Goal: Task Accomplishment & Management: Use online tool/utility

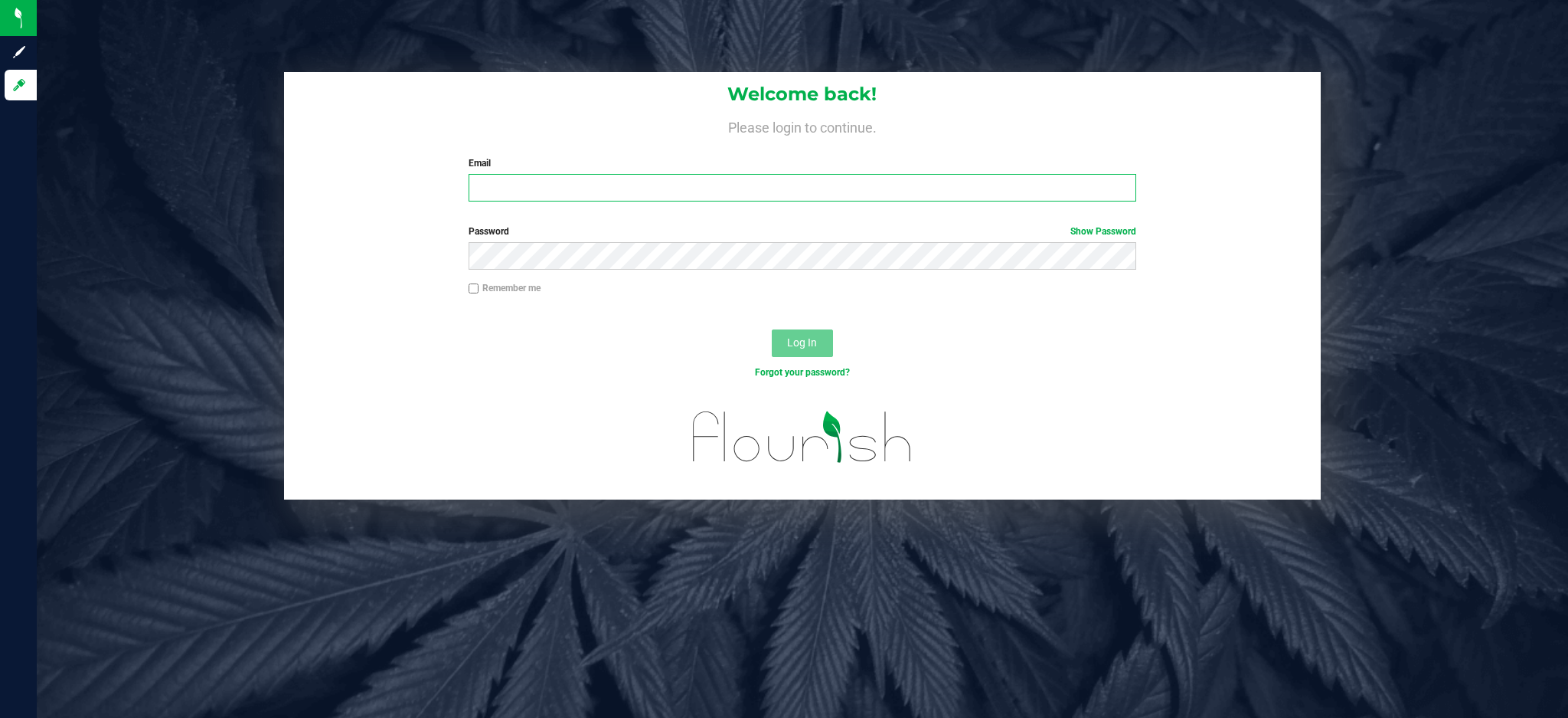
click at [948, 177] on input "Email" at bounding box center [802, 188] width 667 height 27
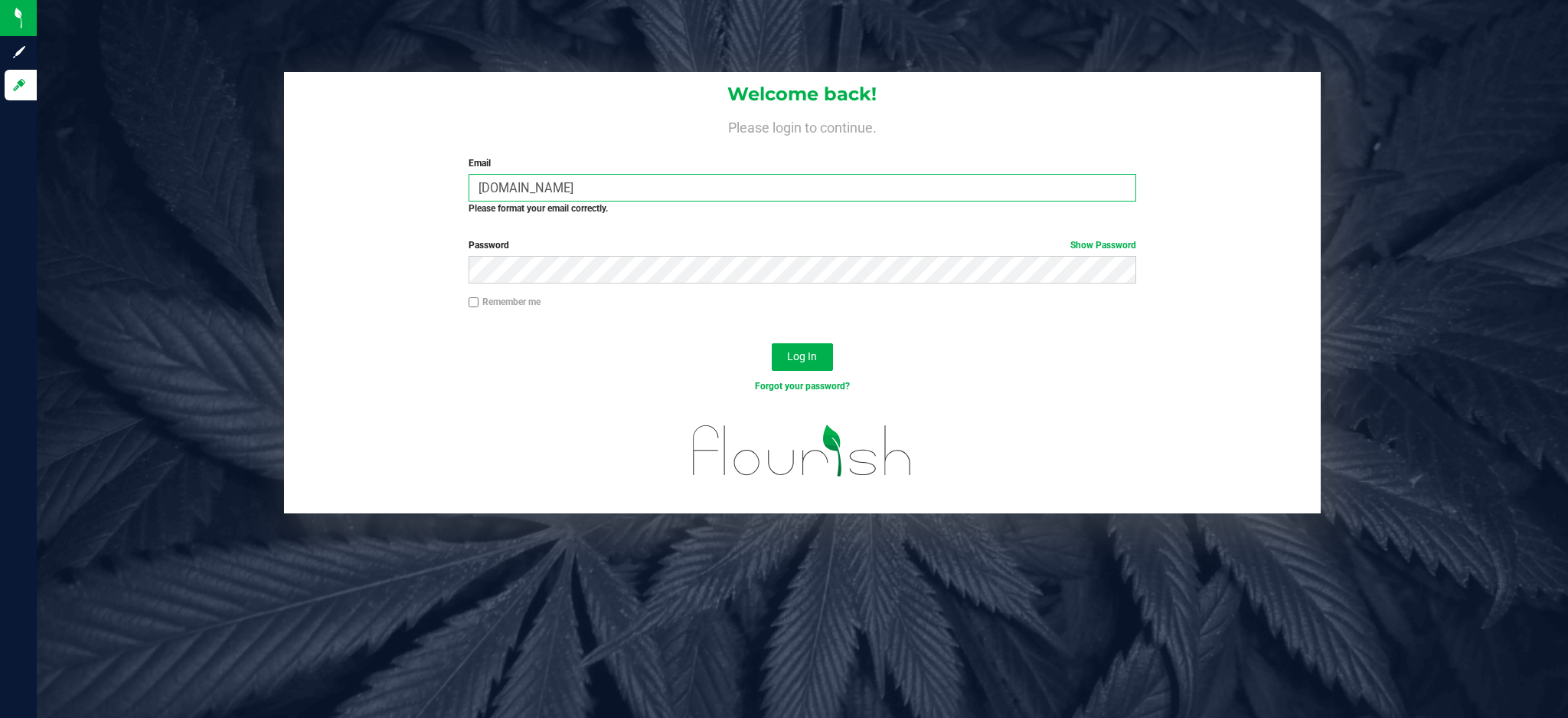
click at [517, 187] on input "[DOMAIN_NAME]" at bounding box center [802, 188] width 667 height 27
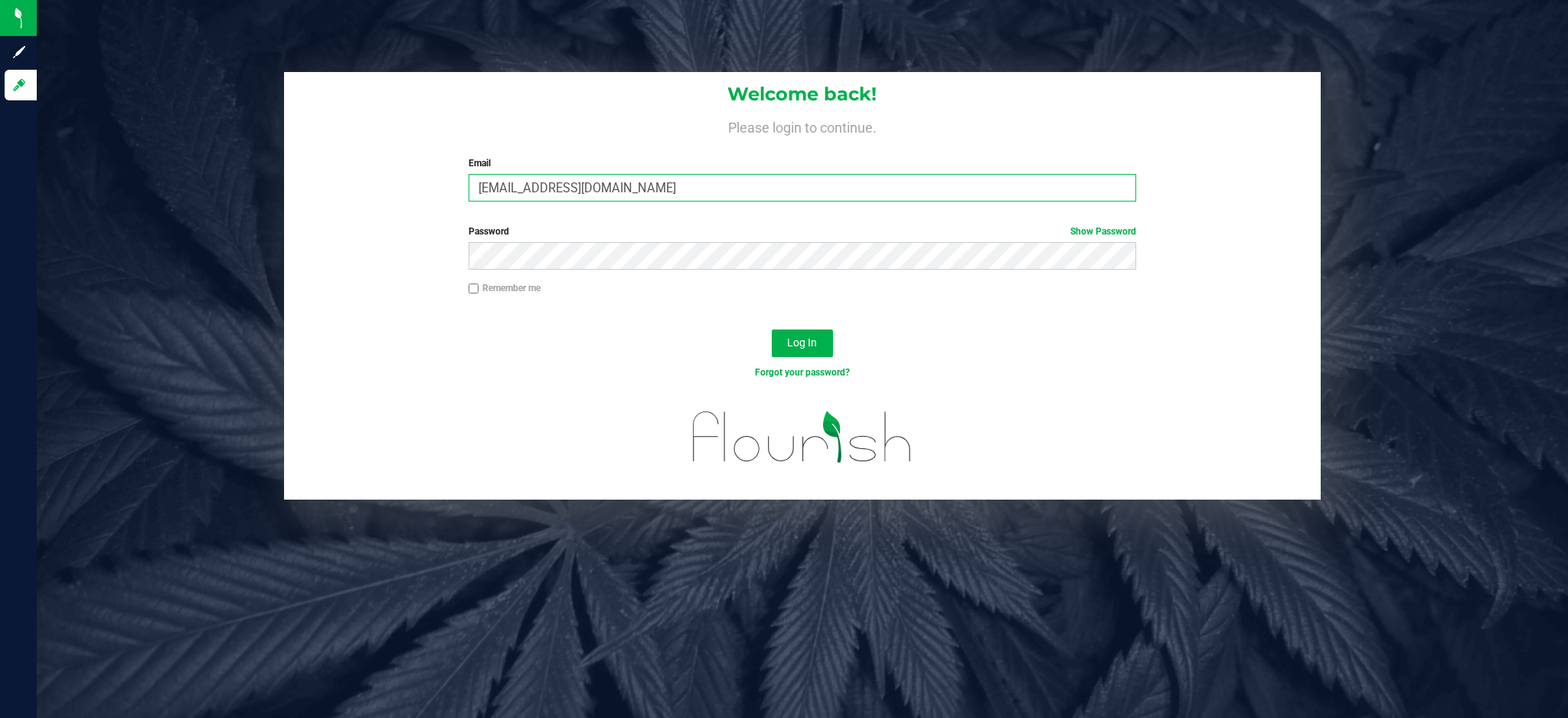
type input "[EMAIL_ADDRESS][DOMAIN_NAME]"
click at [772, 330] on button "Log In" at bounding box center [802, 343] width 61 height 27
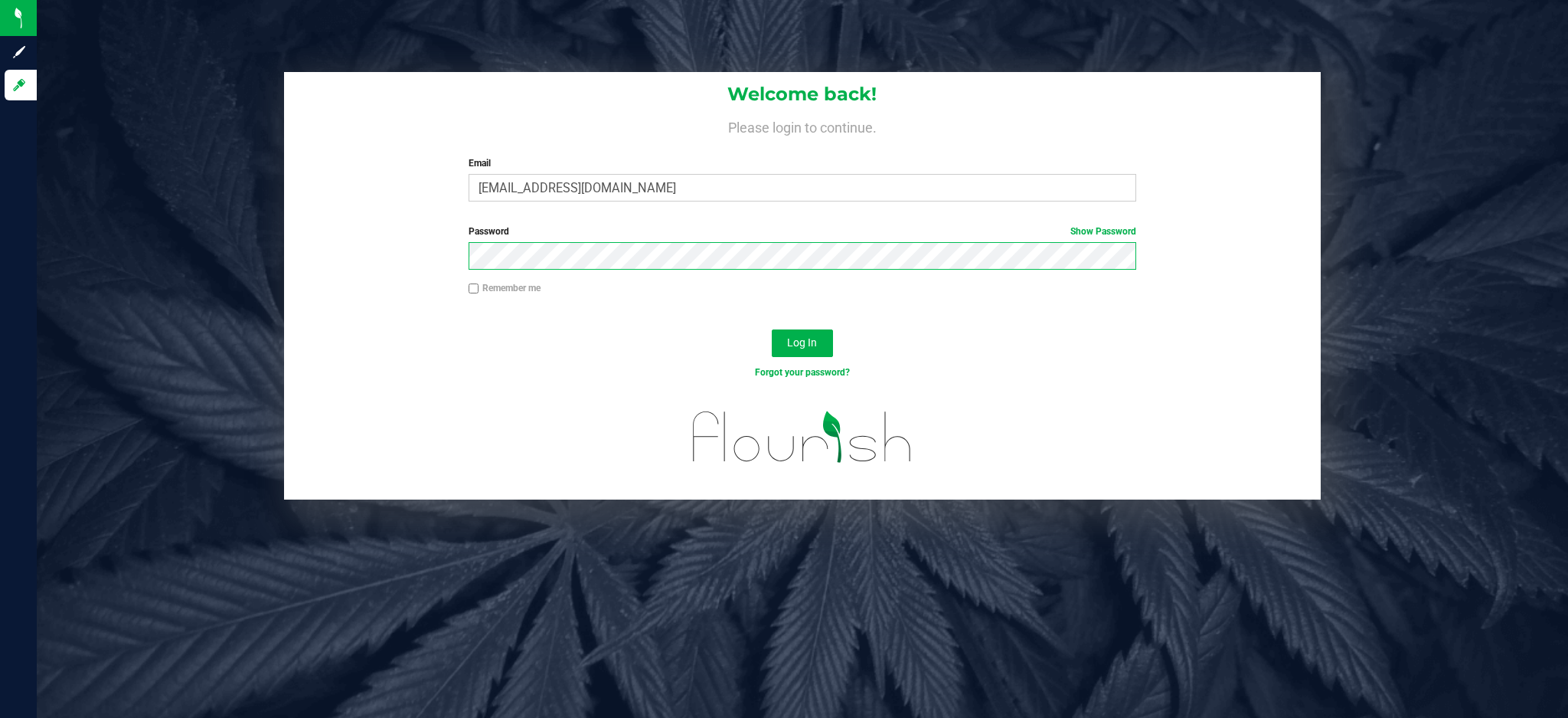
click at [772, 330] on button "Log In" at bounding box center [802, 343] width 61 height 27
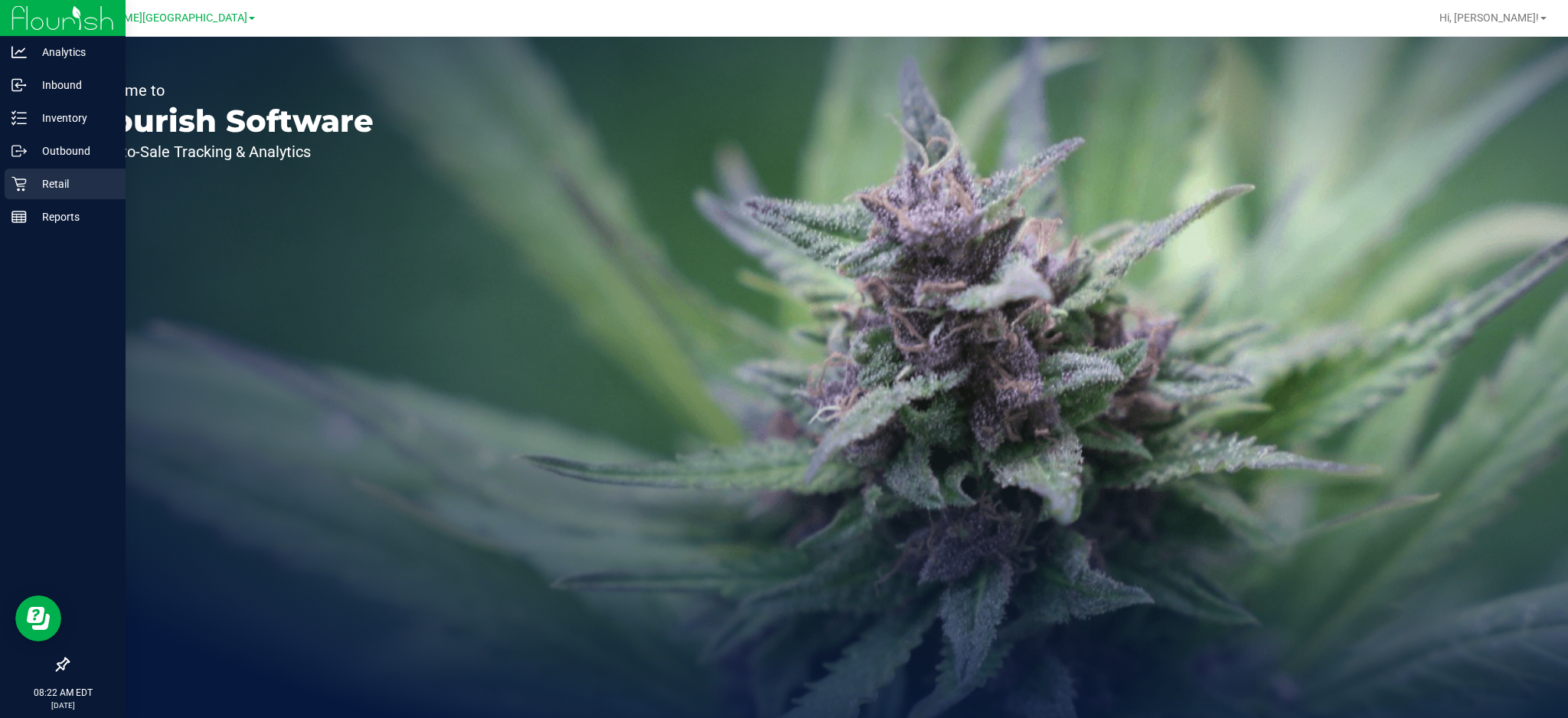
click at [31, 180] on p "Retail" at bounding box center [72, 184] width 92 height 18
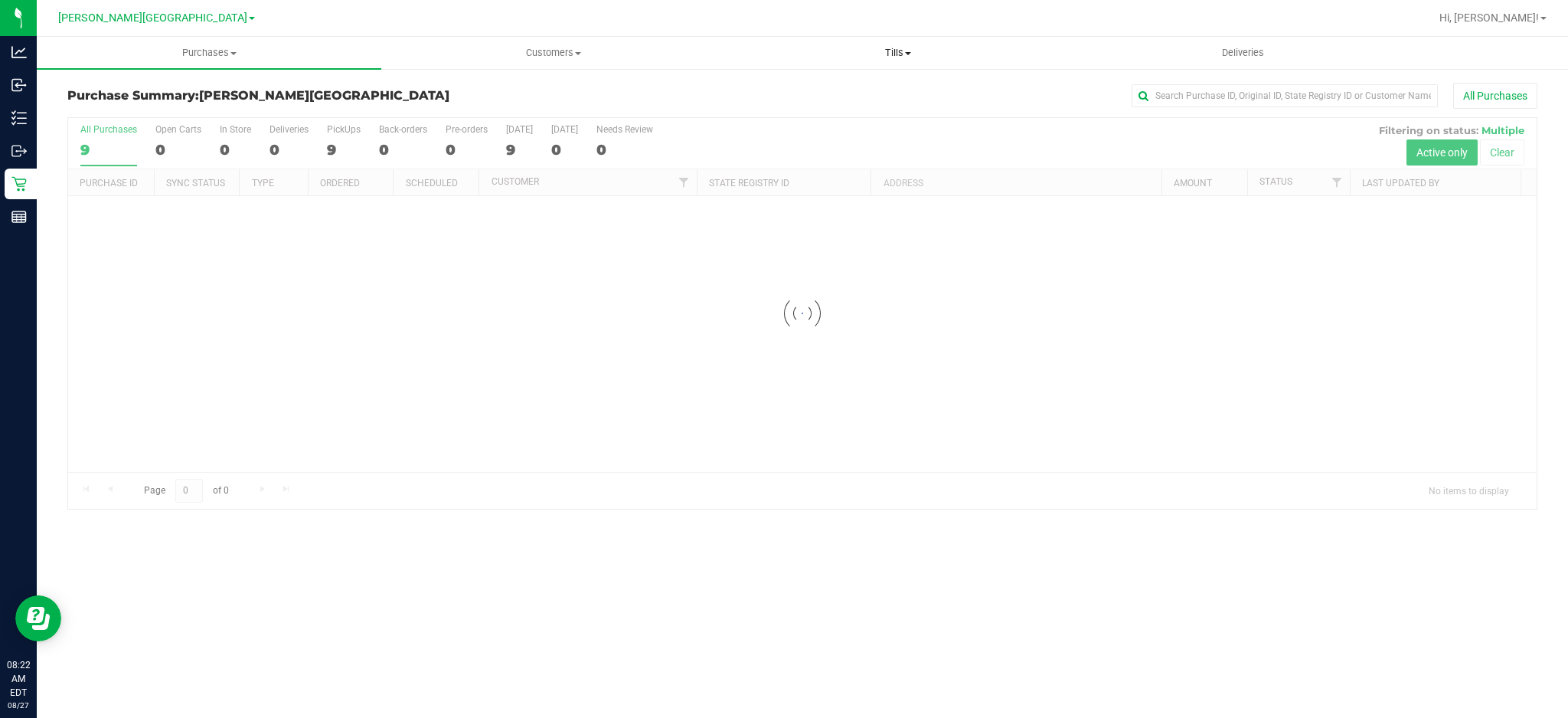
click at [896, 47] on span "Tills" at bounding box center [898, 52] width 343 height 14
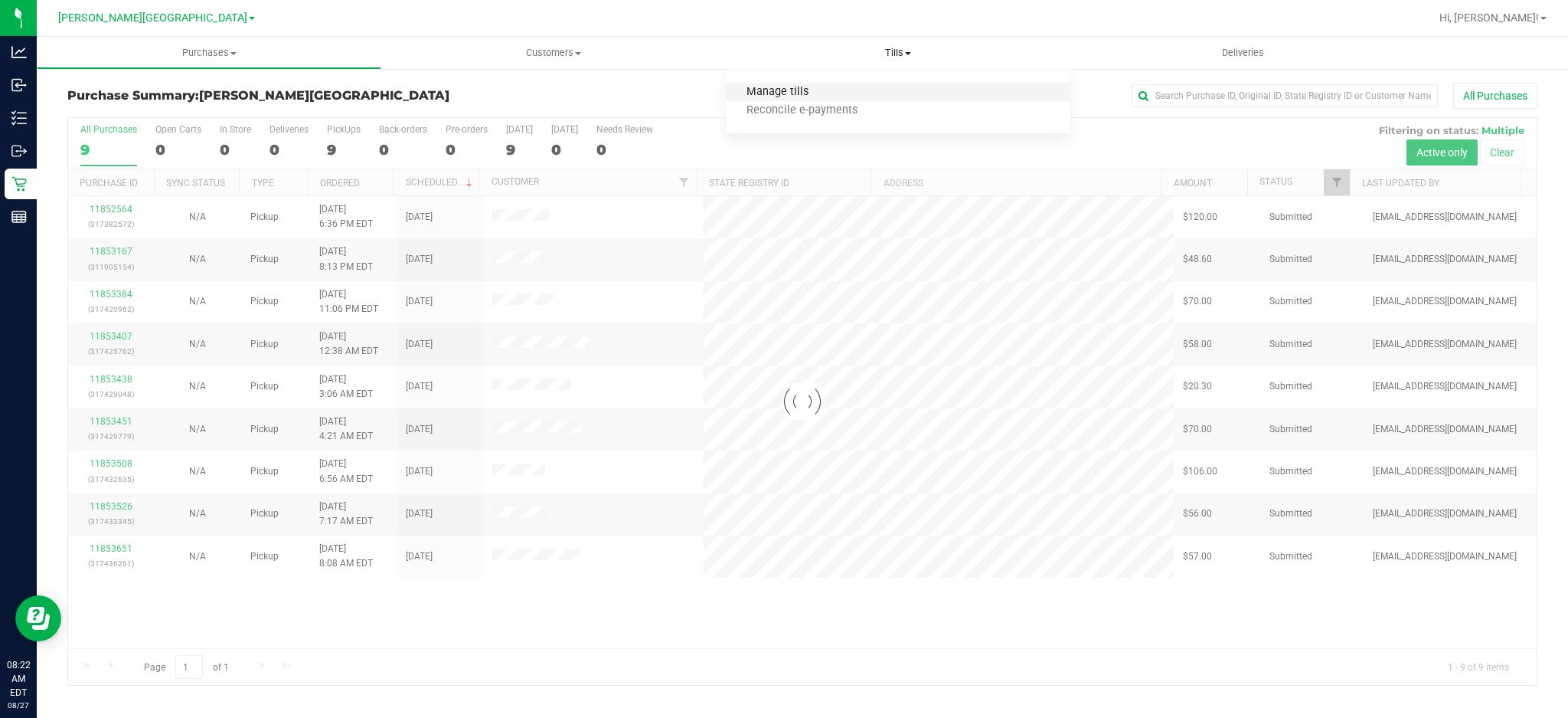
click at [794, 87] on span "Manage tills" at bounding box center [777, 92] width 103 height 13
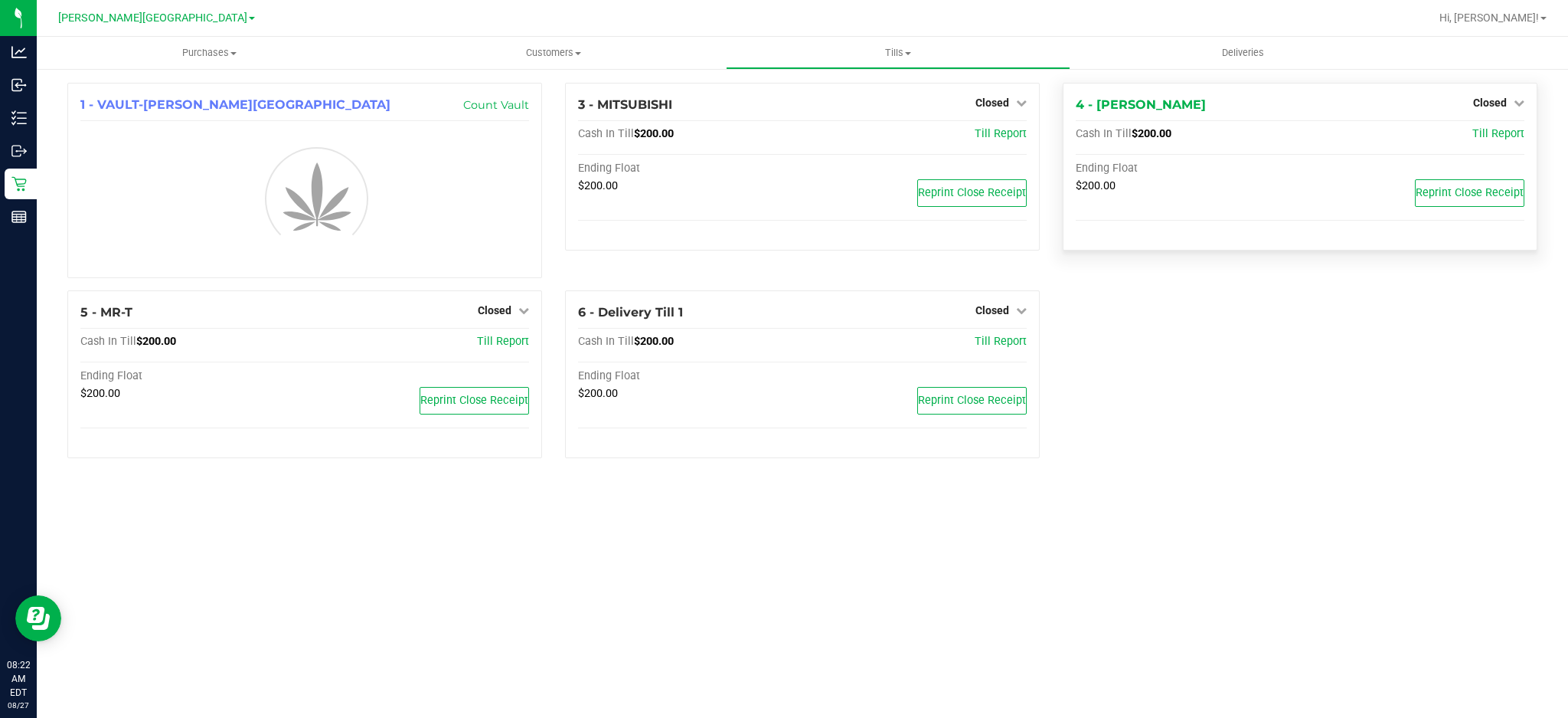
click at [1493, 110] on div "Closed" at bounding box center [1498, 103] width 51 height 18
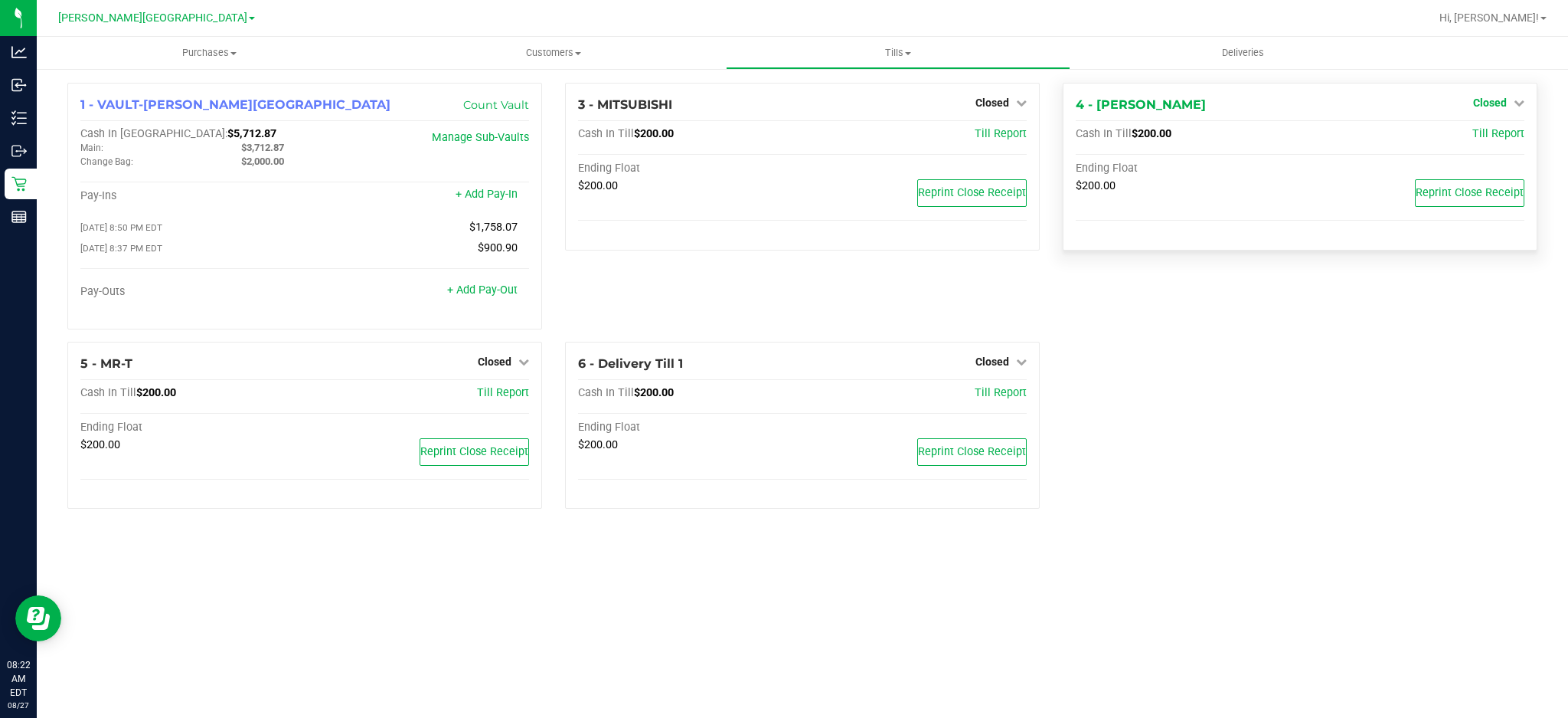
click at [1497, 103] on span "Closed" at bounding box center [1489, 102] width 34 height 12
click at [500, 354] on div "5 - MR-T Closed Open Till Cash In Till $200.00 Till Report Ending Float $200.00…" at bounding box center [305, 425] width 475 height 168
click at [498, 367] on span "Closed" at bounding box center [494, 361] width 34 height 12
click at [460, 401] on div "Open Till" at bounding box center [494, 393] width 114 height 19
click at [481, 394] on link "Open Till" at bounding box center [494, 392] width 40 height 12
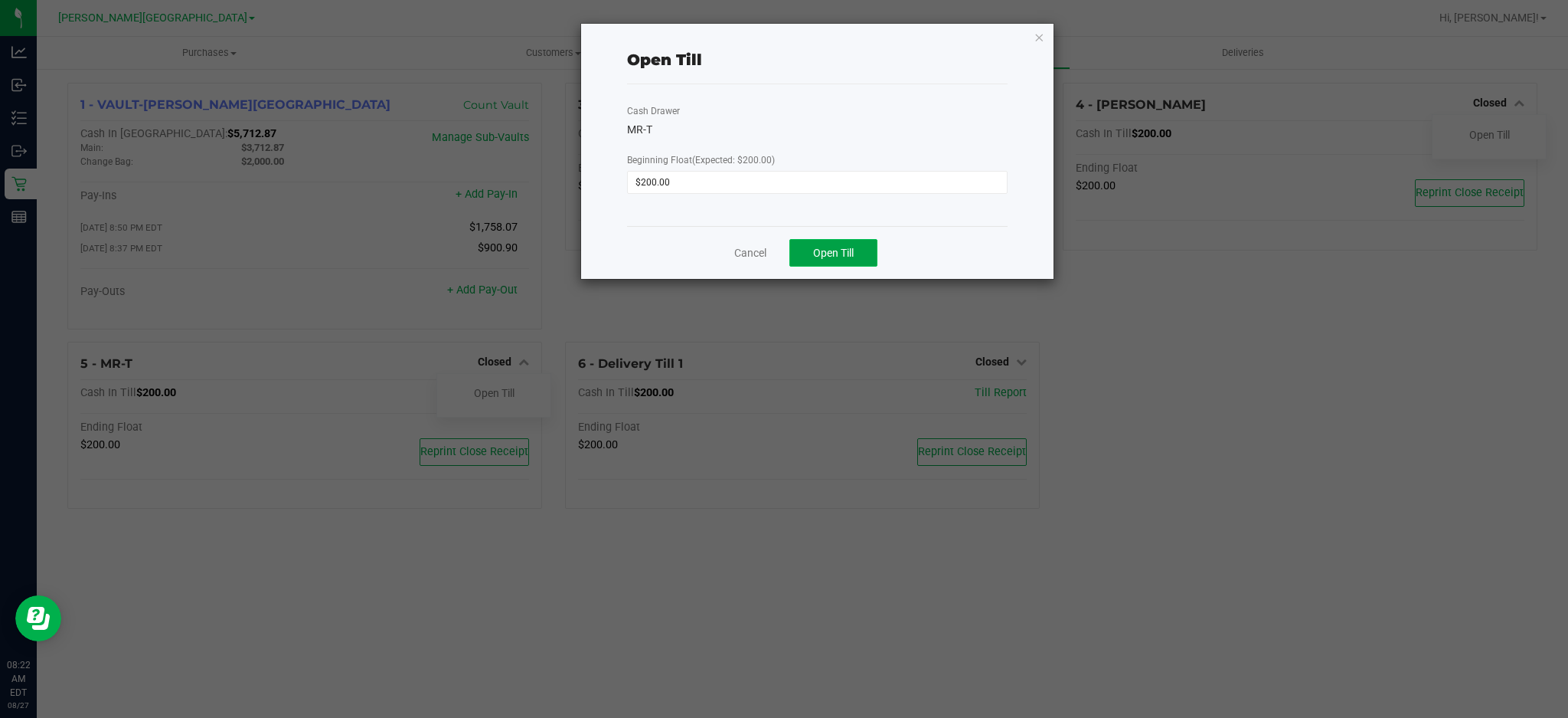
click at [830, 250] on span "Open Till" at bounding box center [833, 252] width 40 height 12
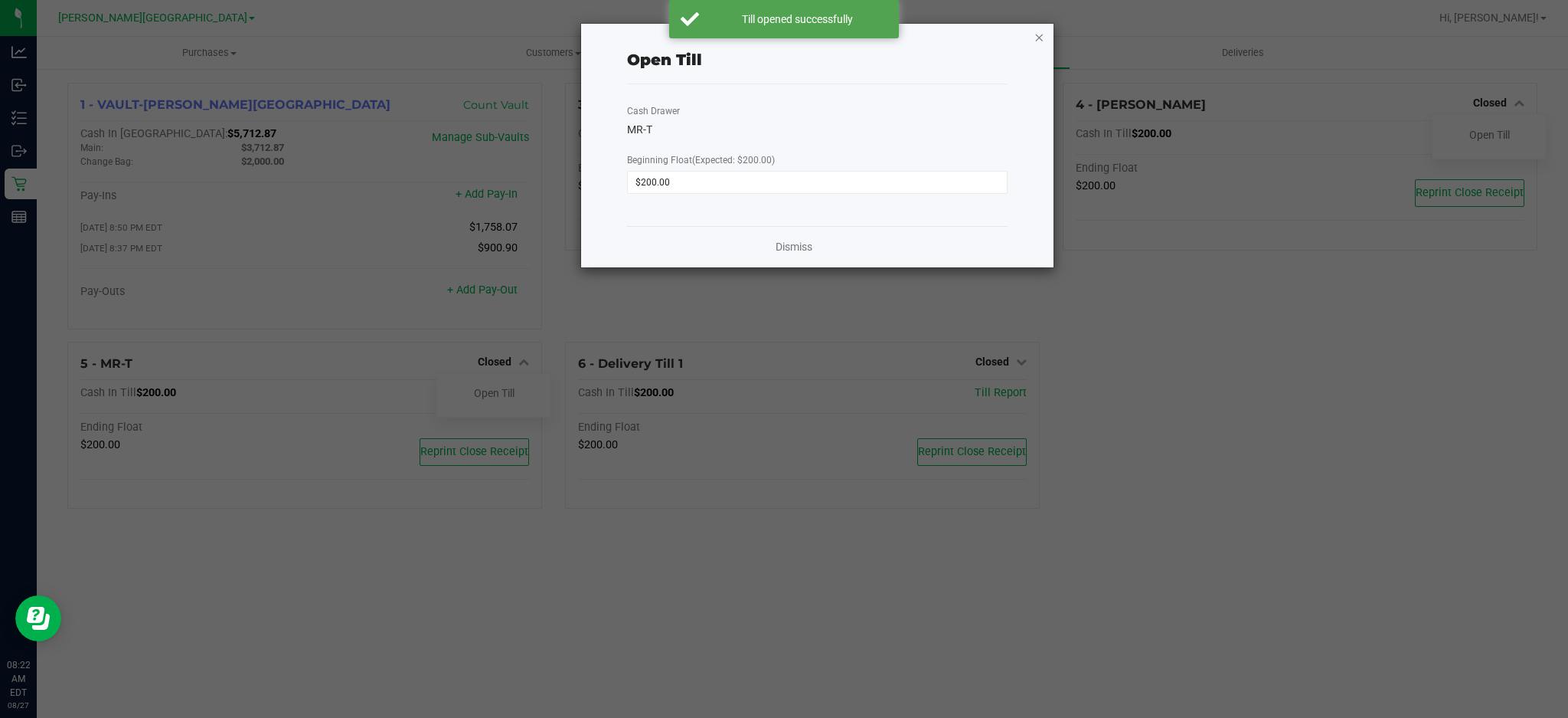
click at [1034, 36] on icon "button" at bounding box center [1039, 37] width 11 height 18
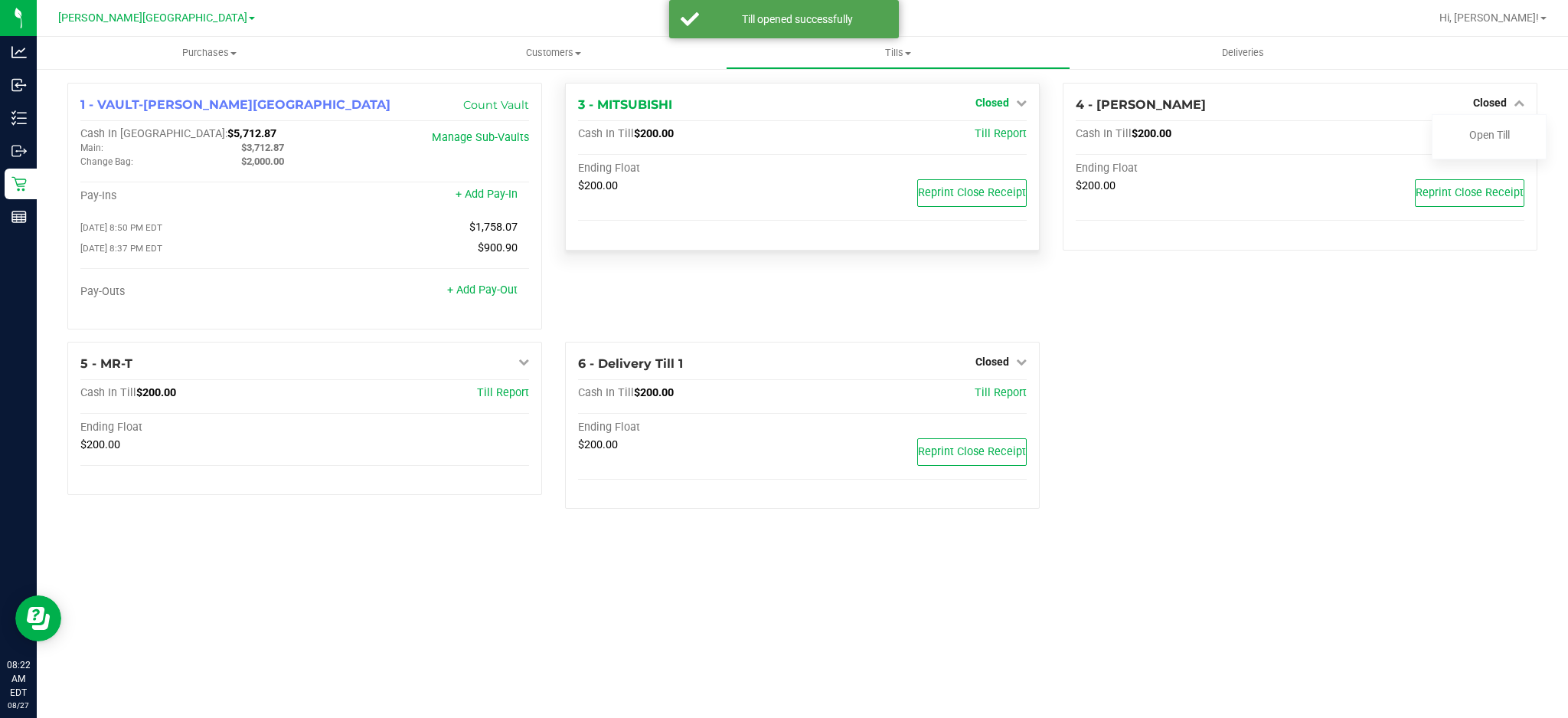
click at [989, 97] on span "Closed" at bounding box center [991, 102] width 34 height 12
click at [989, 128] on link "Open Till" at bounding box center [991, 134] width 40 height 12
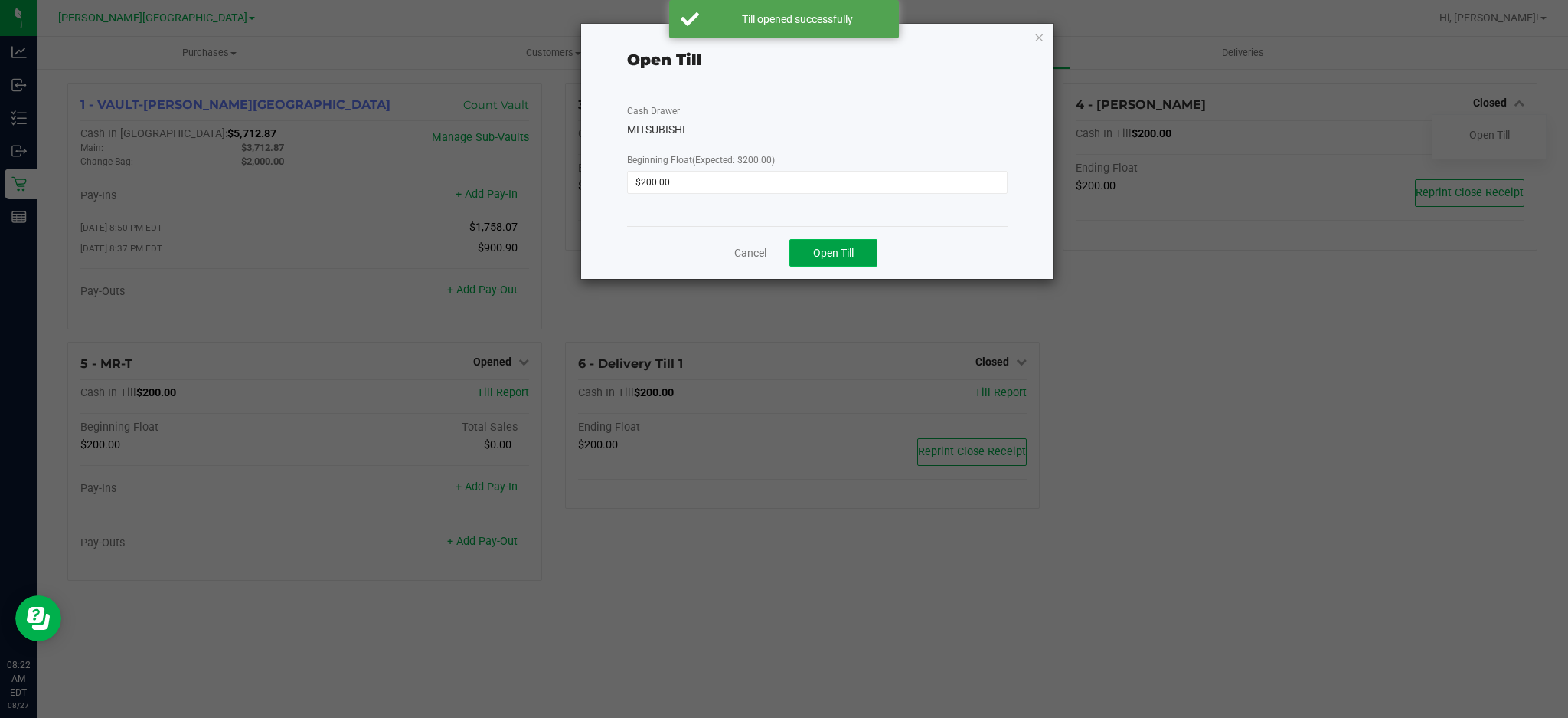
click at [841, 250] on span "Open Till" at bounding box center [833, 252] width 40 height 12
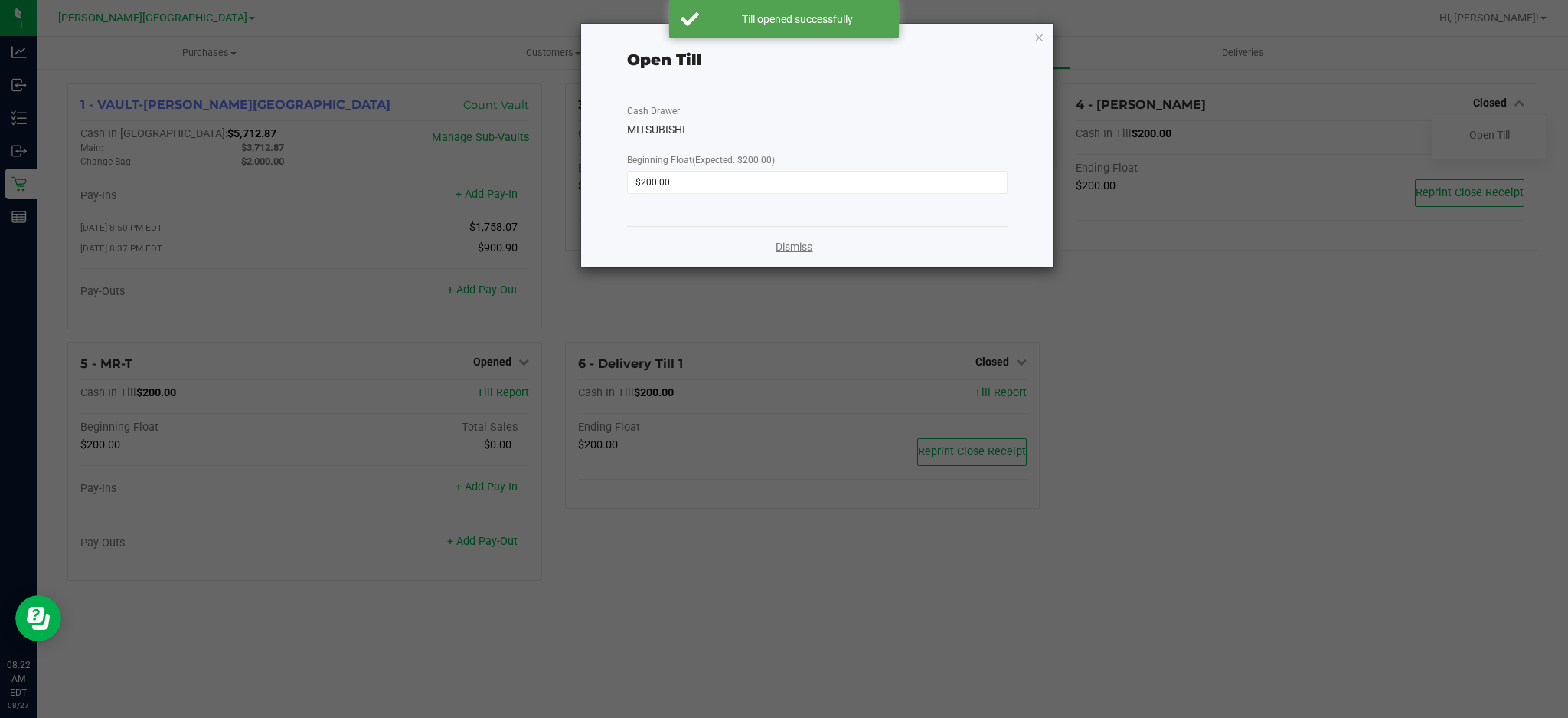
click at [788, 253] on link "Dismiss" at bounding box center [794, 247] width 37 height 16
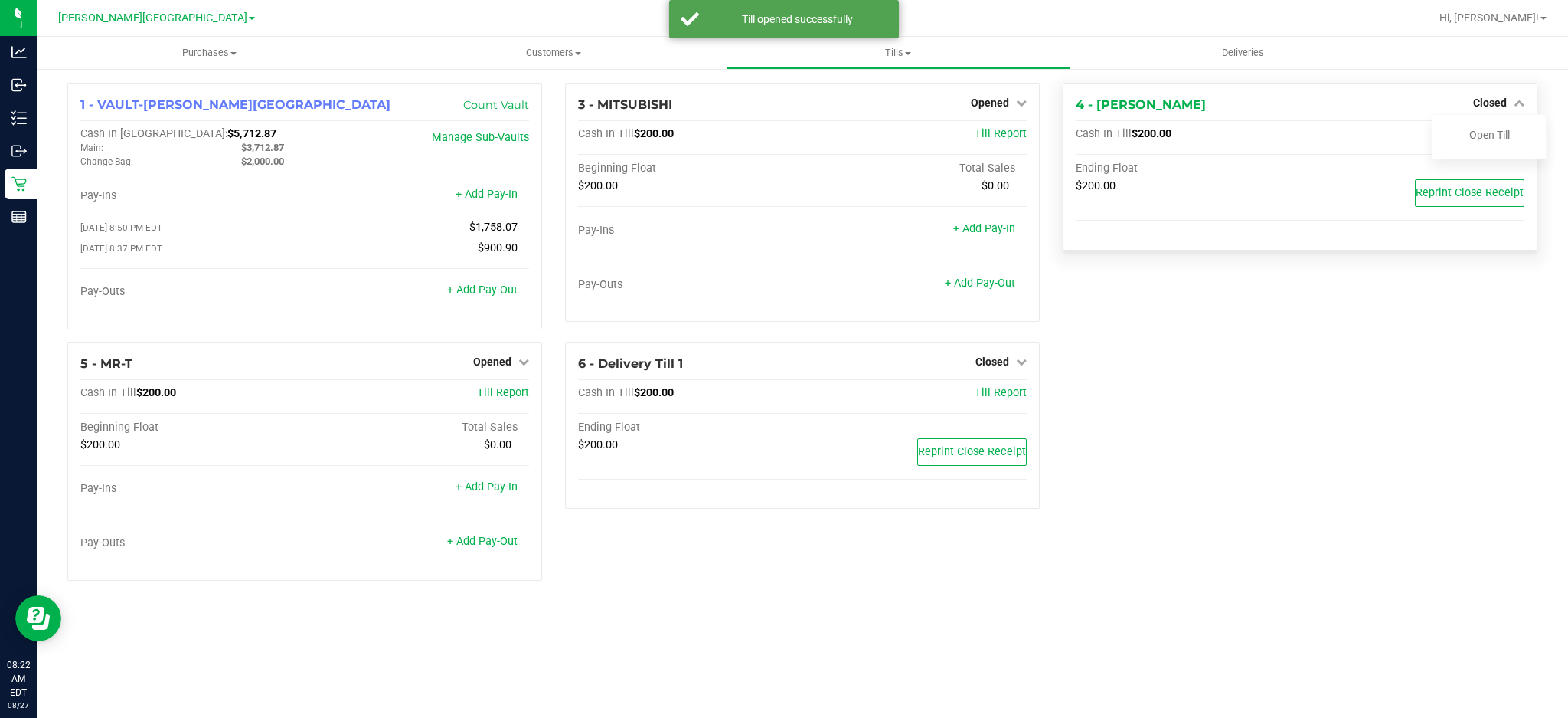
click at [1467, 87] on div "4 - [PERSON_NAME] Closed Open Till Cash In Till $200.00 Till Report Ending Floa…" at bounding box center [1300, 166] width 475 height 168
click at [1480, 114] on div "Open Till" at bounding box center [1488, 136] width 114 height 45
click at [1482, 104] on span "Closed" at bounding box center [1489, 102] width 34 height 12
click at [1476, 136] on span "Till Report" at bounding box center [1498, 134] width 52 height 13
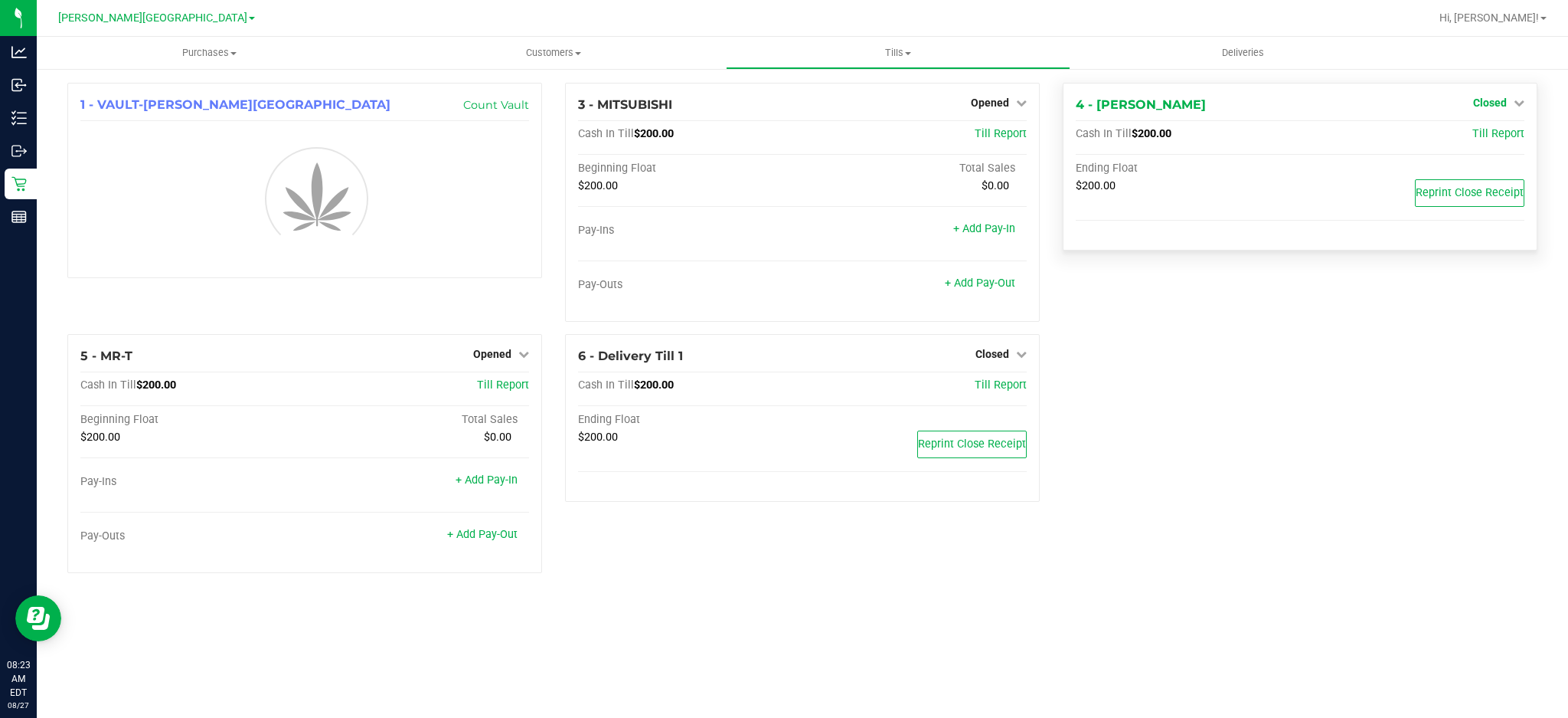
click at [1508, 103] on link "Closed" at bounding box center [1498, 102] width 51 height 12
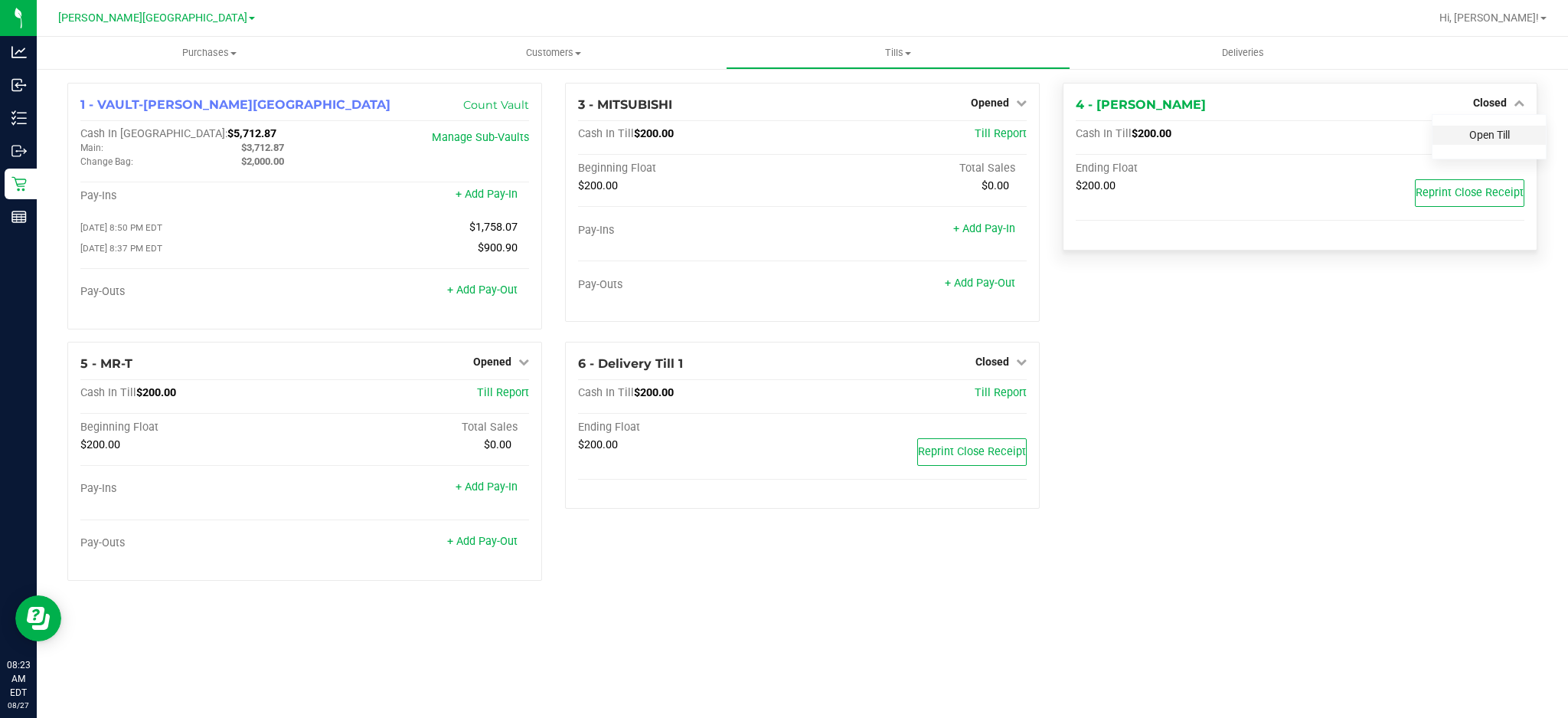
click at [1498, 128] on link "Open Till" at bounding box center [1489, 134] width 40 height 12
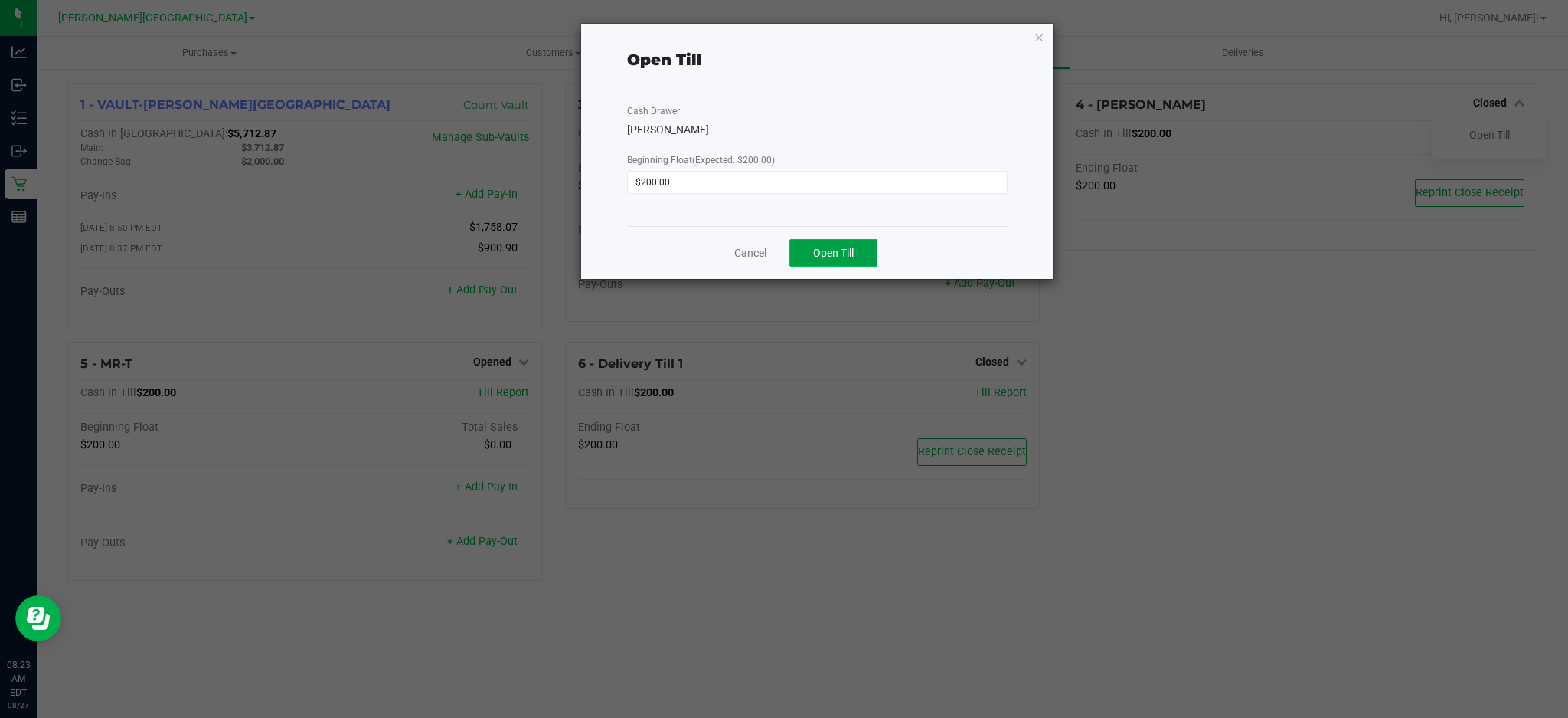
click at [852, 254] on span "Open Till" at bounding box center [833, 252] width 40 height 12
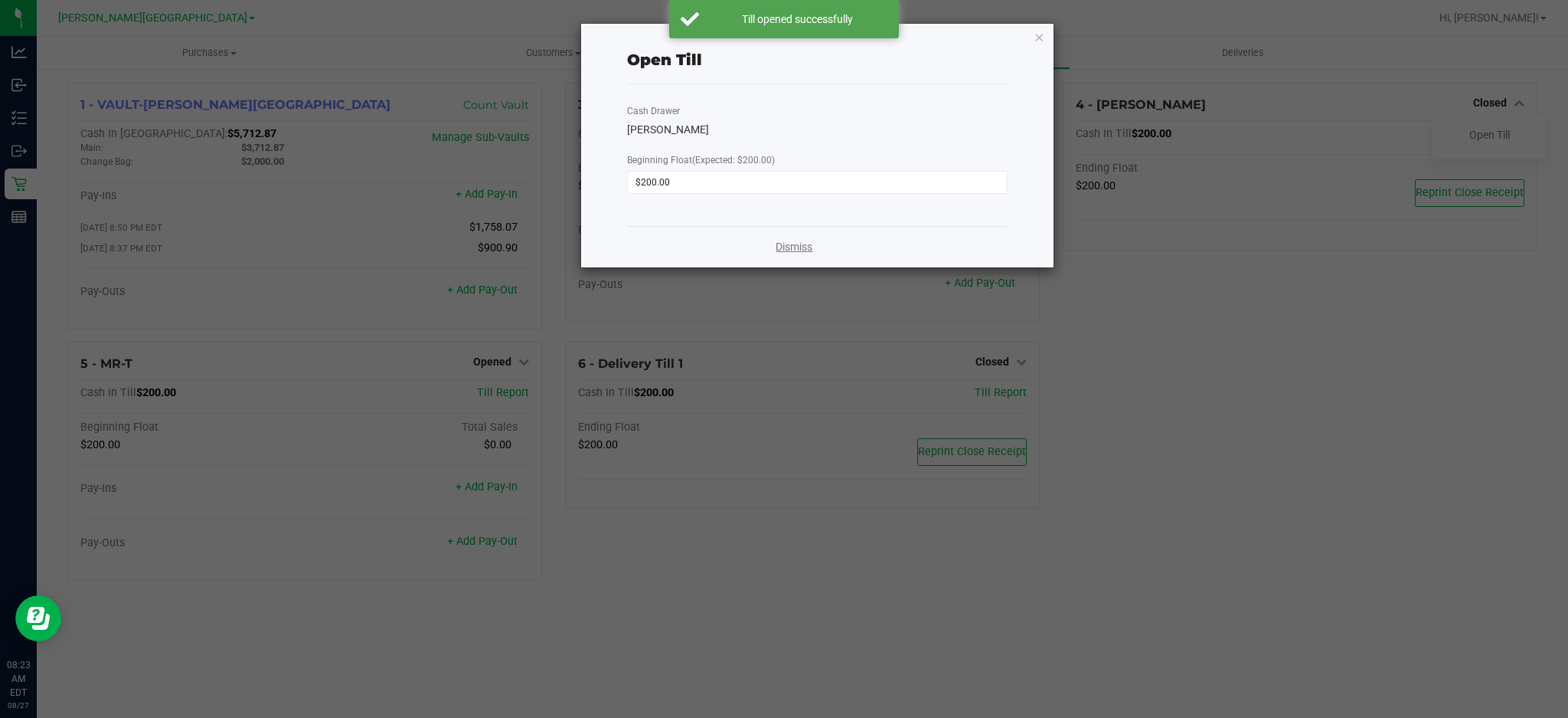
click at [809, 249] on link "Dismiss" at bounding box center [794, 247] width 37 height 16
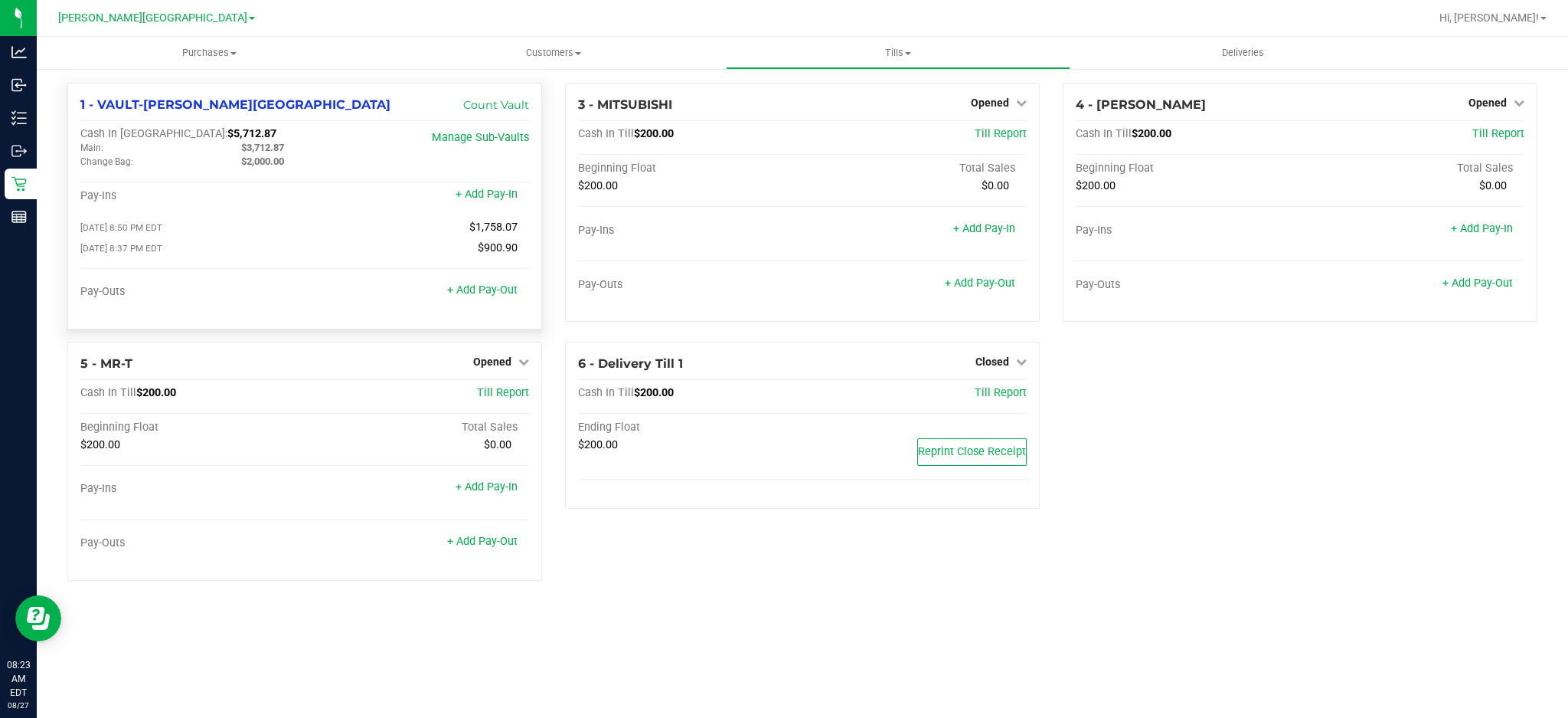
drag, startPoint x: 304, startPoint y: 145, endPoint x: 243, endPoint y: 145, distance: 61.0
click at [243, 145] on div "$3,712.87" at bounding box center [310, 147] width 161 height 14
copy span "$3,712.87"
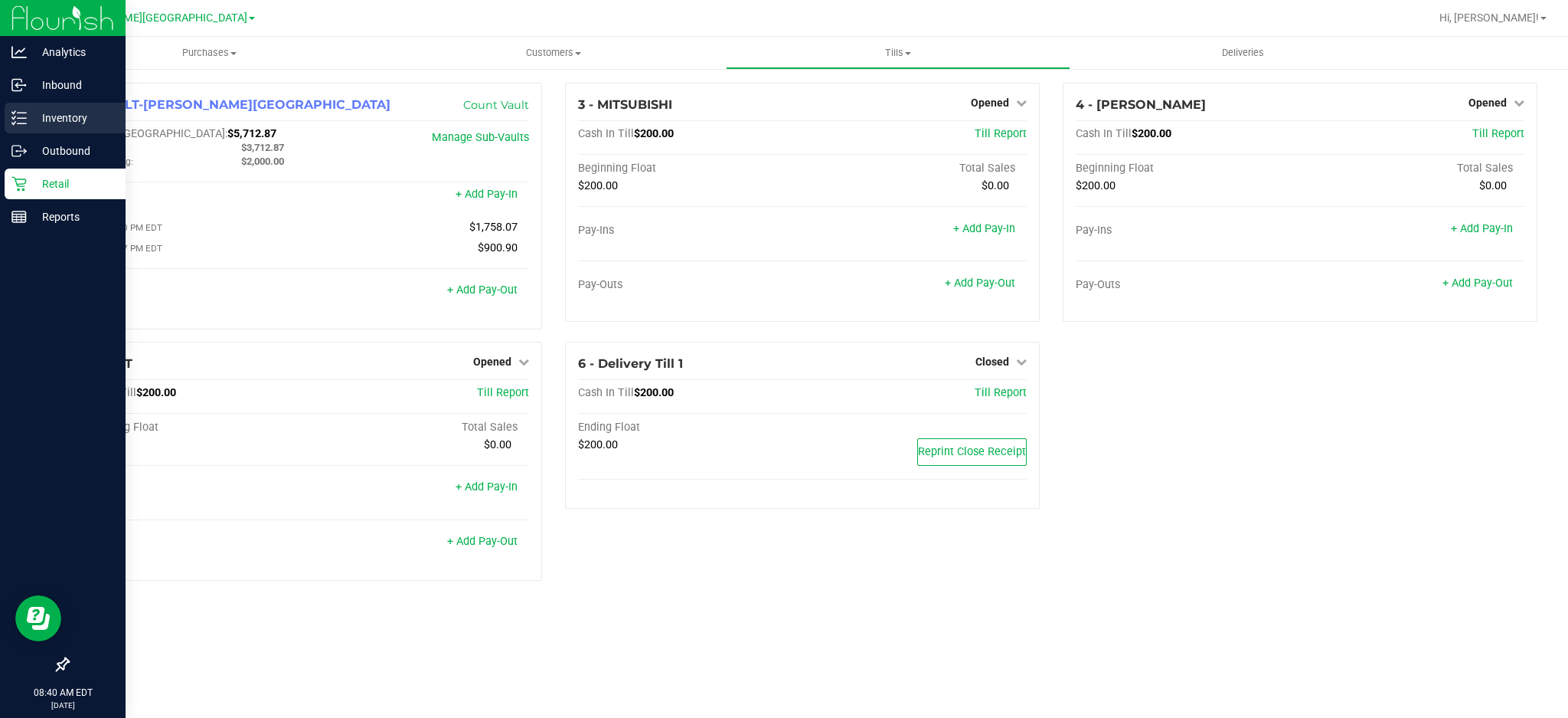
click at [28, 125] on p "Inventory" at bounding box center [72, 118] width 92 height 18
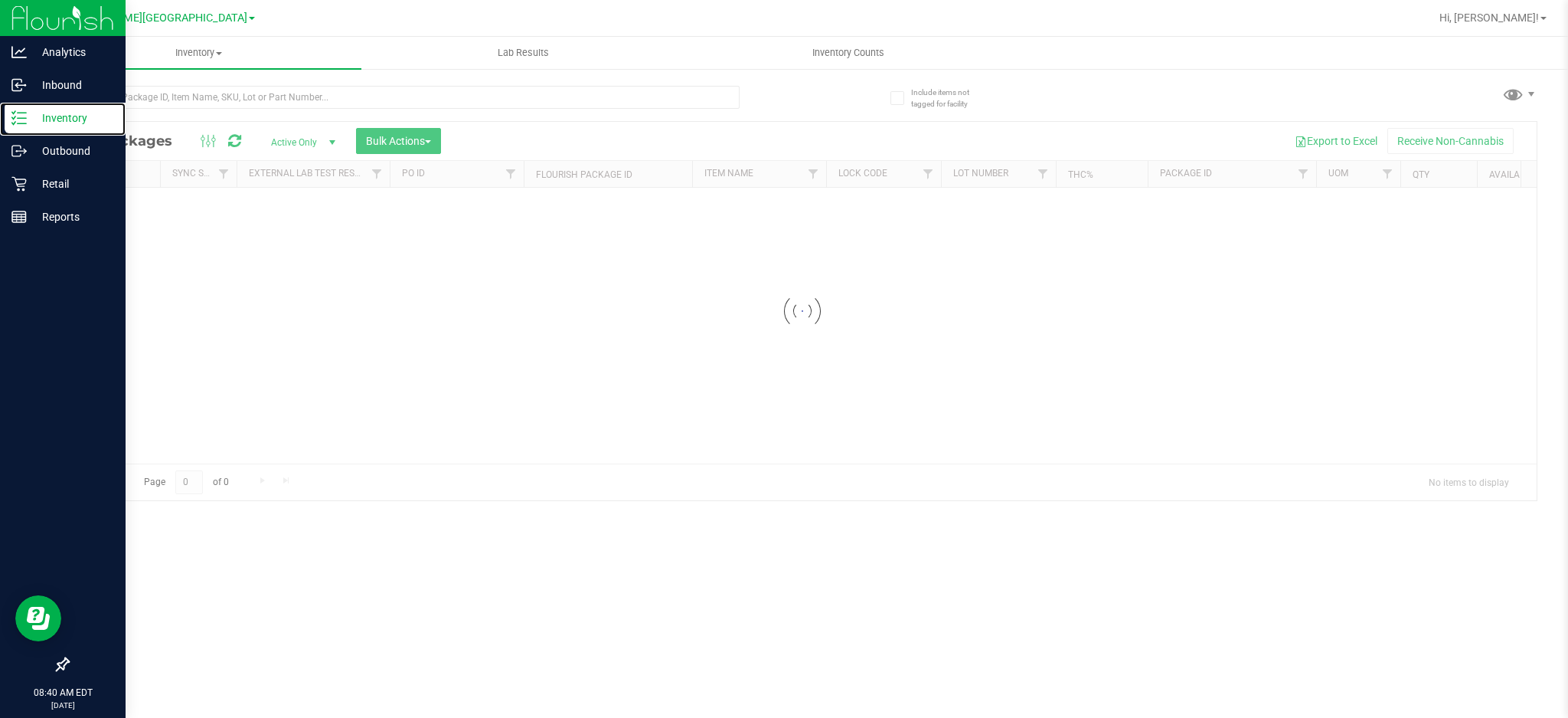
click at [92, 126] on p "Inventory" at bounding box center [72, 118] width 92 height 18
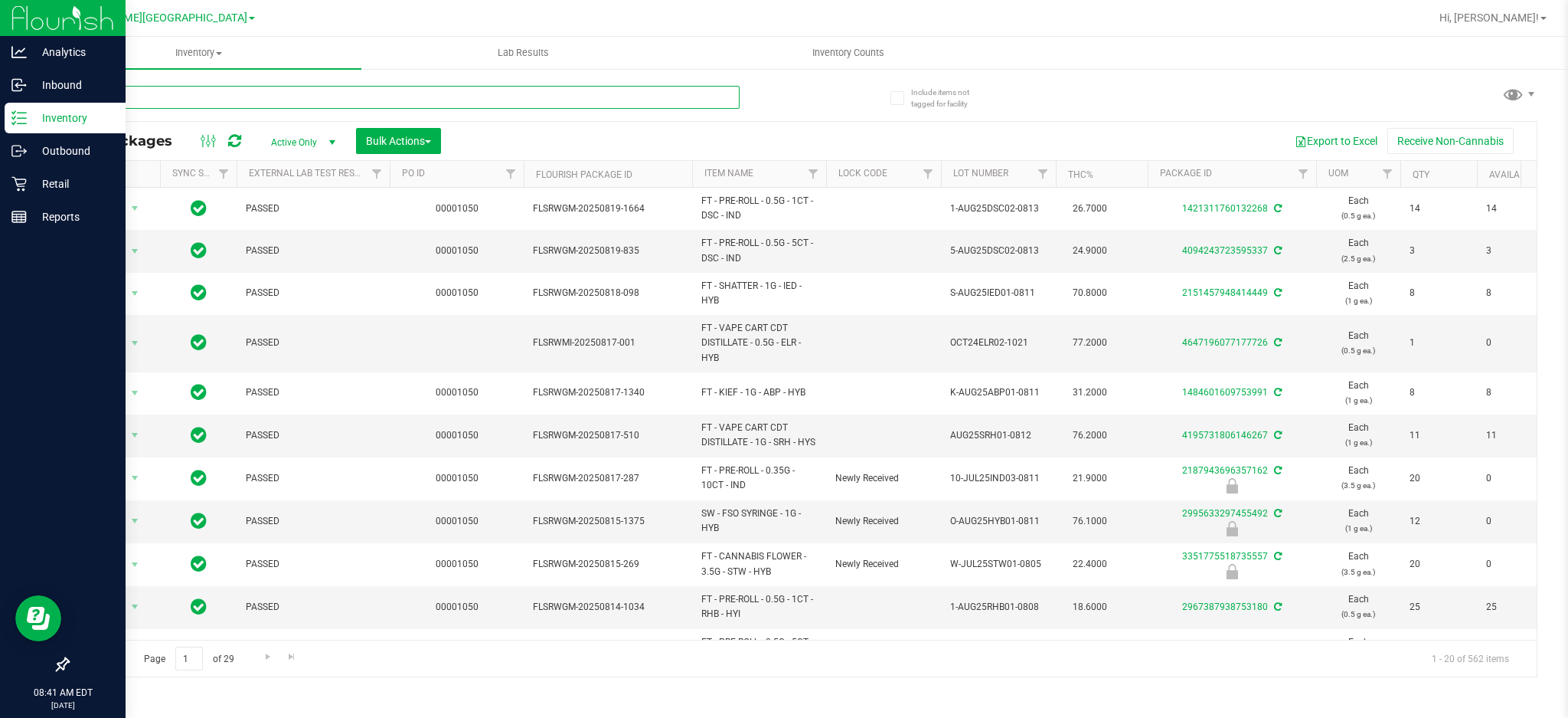
click at [144, 97] on input "text" at bounding box center [404, 97] width 672 height 23
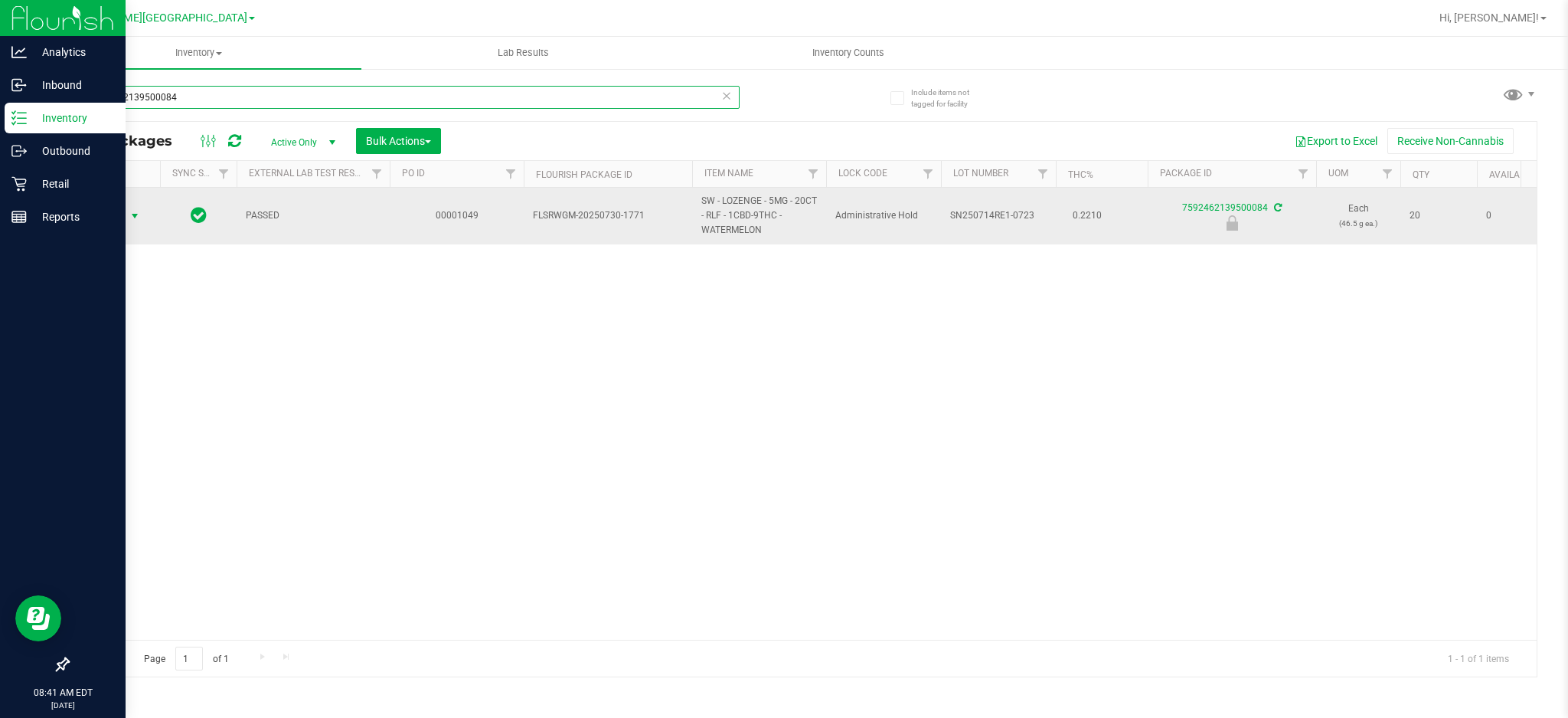
type input "7592462139500084"
click at [132, 218] on span "select" at bounding box center [134, 215] width 12 height 12
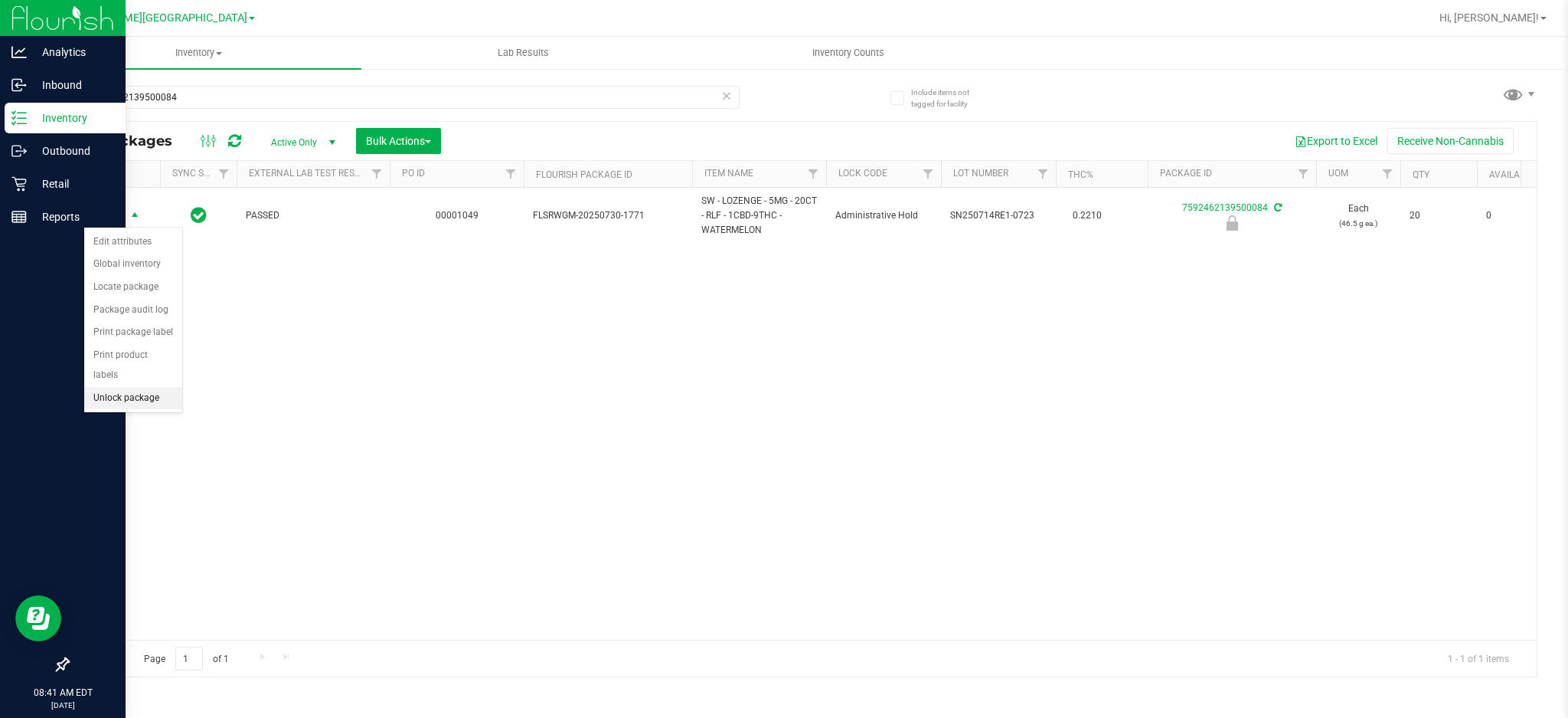
click at [138, 405] on li "Unlock package" at bounding box center [133, 397] width 98 height 23
